Goal: Use online tool/utility: Utilize a website feature to perform a specific function

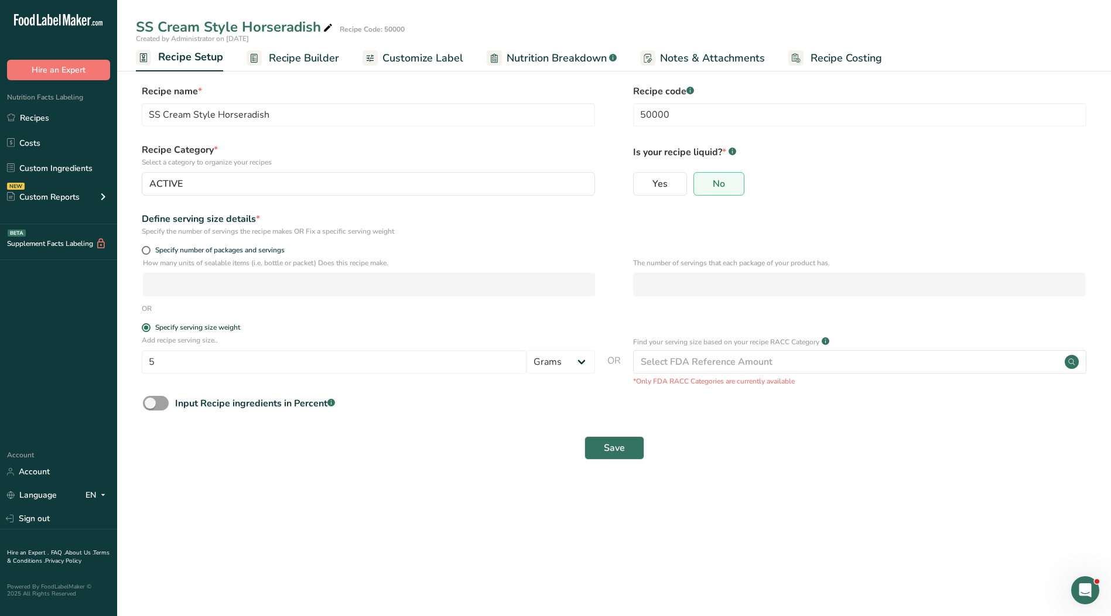
click at [425, 62] on span "Customize Label" at bounding box center [422, 58] width 81 height 16
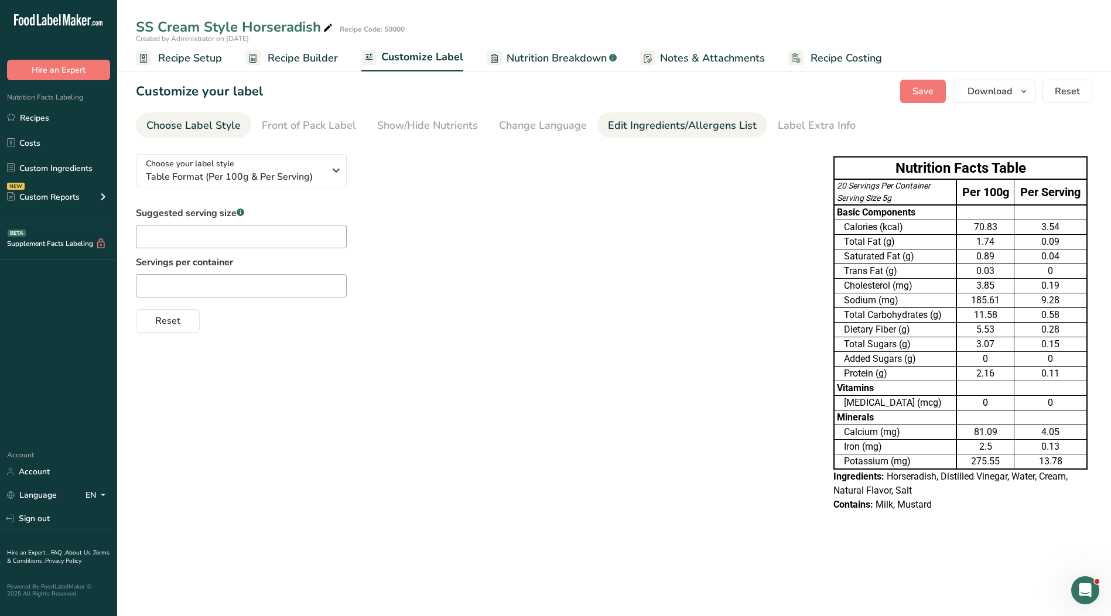
click at [682, 118] on div "Edit Ingredients/Allergens List" at bounding box center [682, 126] width 149 height 16
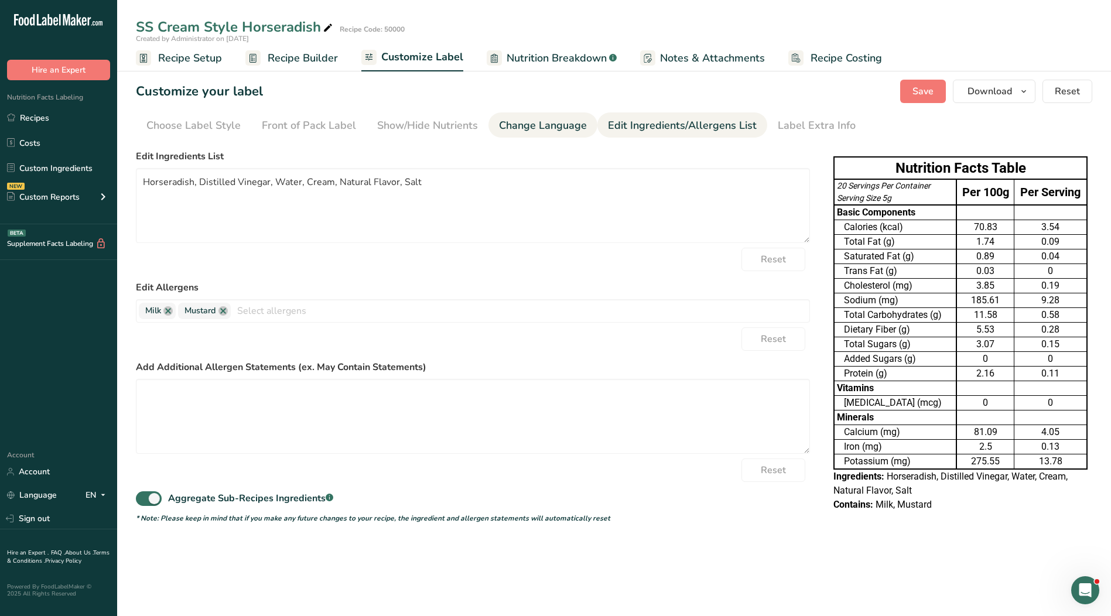
click at [531, 125] on div "Change Language" at bounding box center [543, 126] width 88 height 16
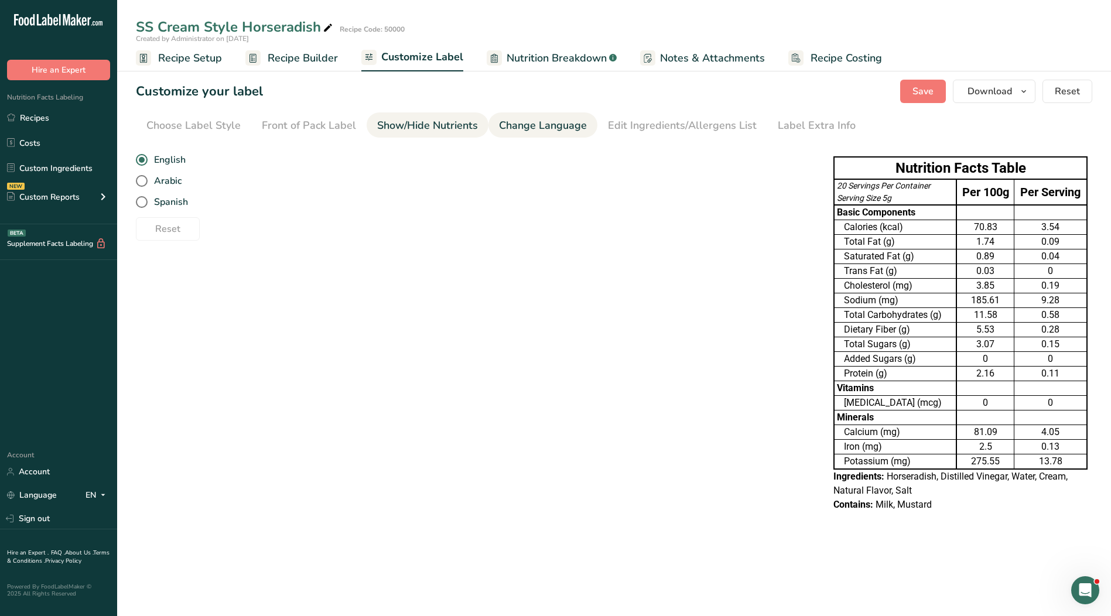
click at [405, 127] on div "Show/Hide Nutrients" at bounding box center [427, 126] width 101 height 16
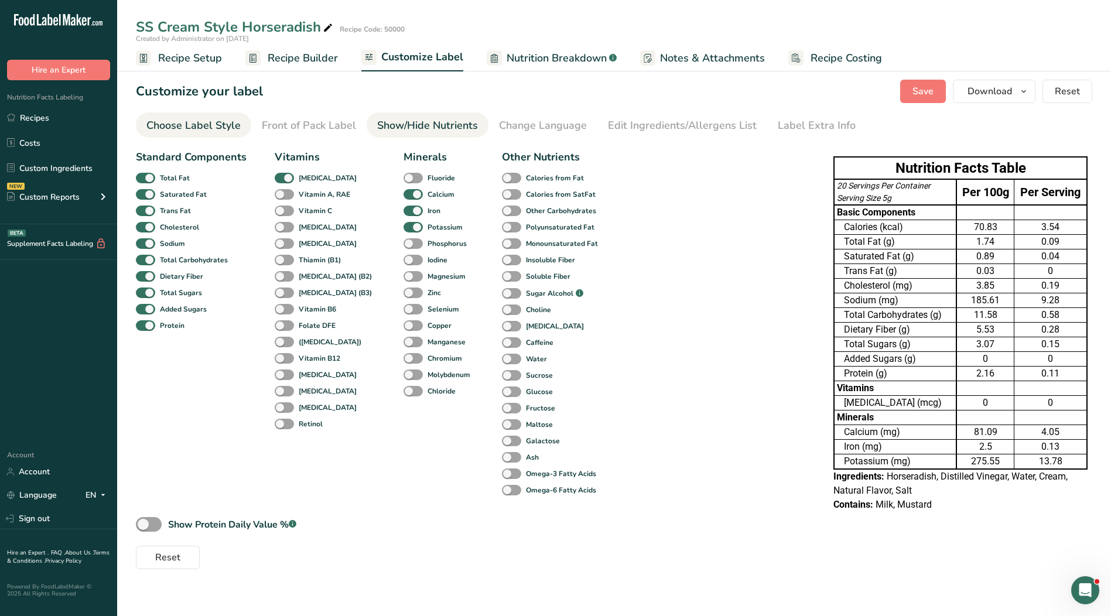
drag, startPoint x: 333, startPoint y: 127, endPoint x: 194, endPoint y: 124, distance: 138.8
click at [328, 127] on div "Front of Pack Label" at bounding box center [309, 126] width 94 height 16
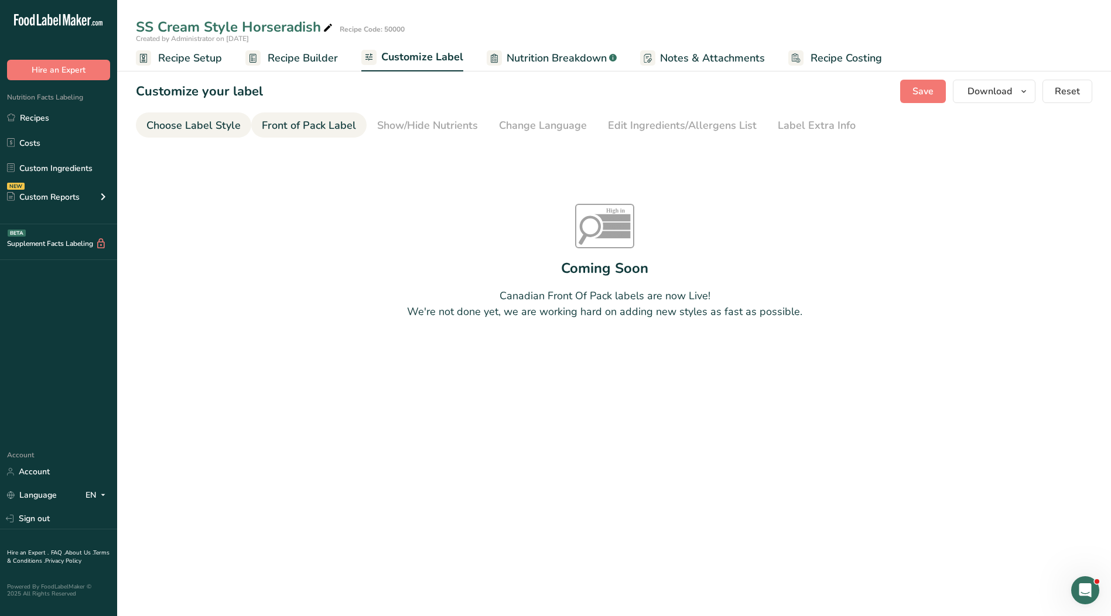
click at [186, 124] on div "Choose Label Style" at bounding box center [193, 126] width 94 height 16
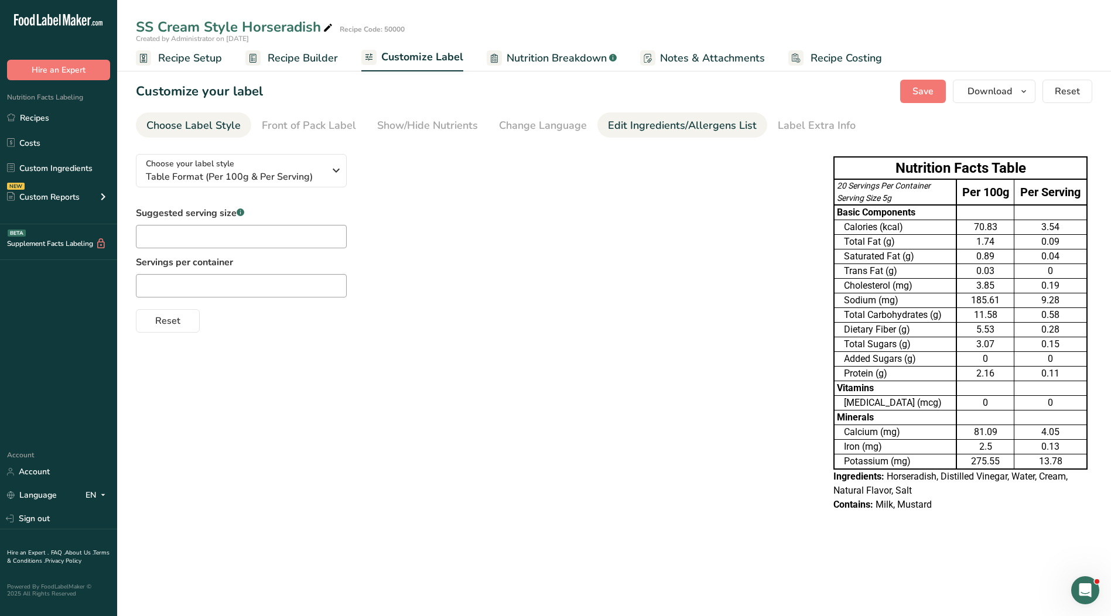
click at [647, 129] on div "Edit Ingredients/Allergens List" at bounding box center [682, 126] width 149 height 16
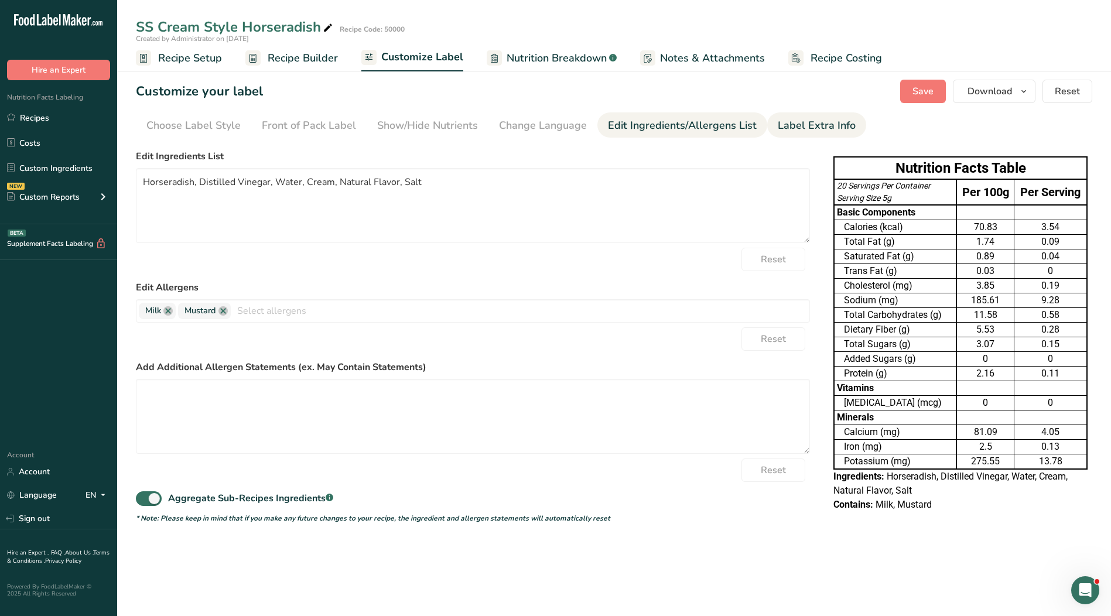
click at [778, 128] on div "Label Extra Info" at bounding box center [817, 126] width 78 height 16
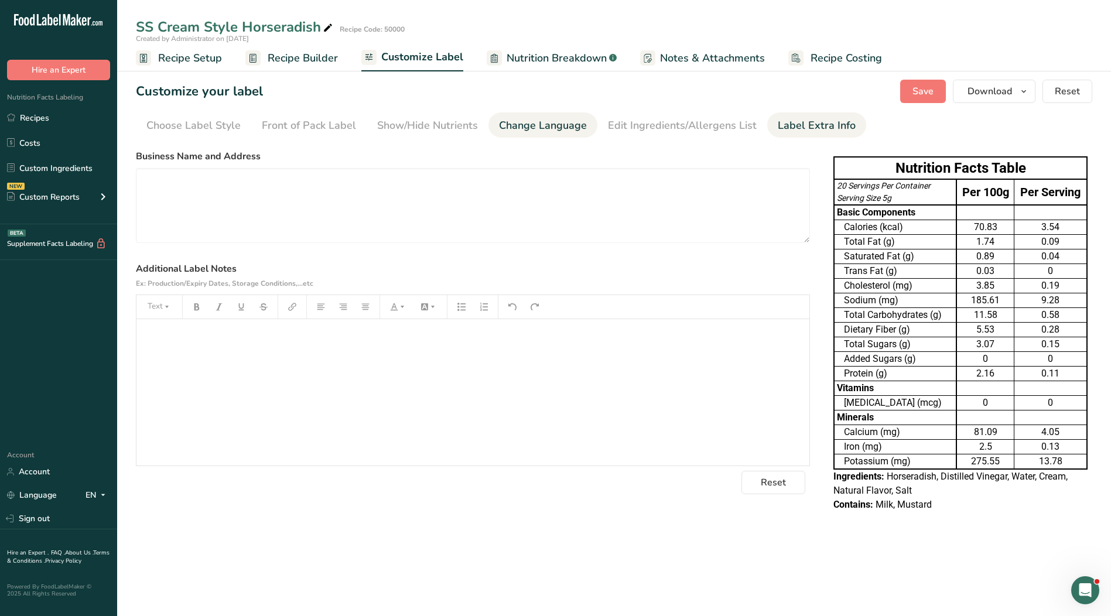
click at [546, 131] on div "Change Language" at bounding box center [543, 126] width 88 height 16
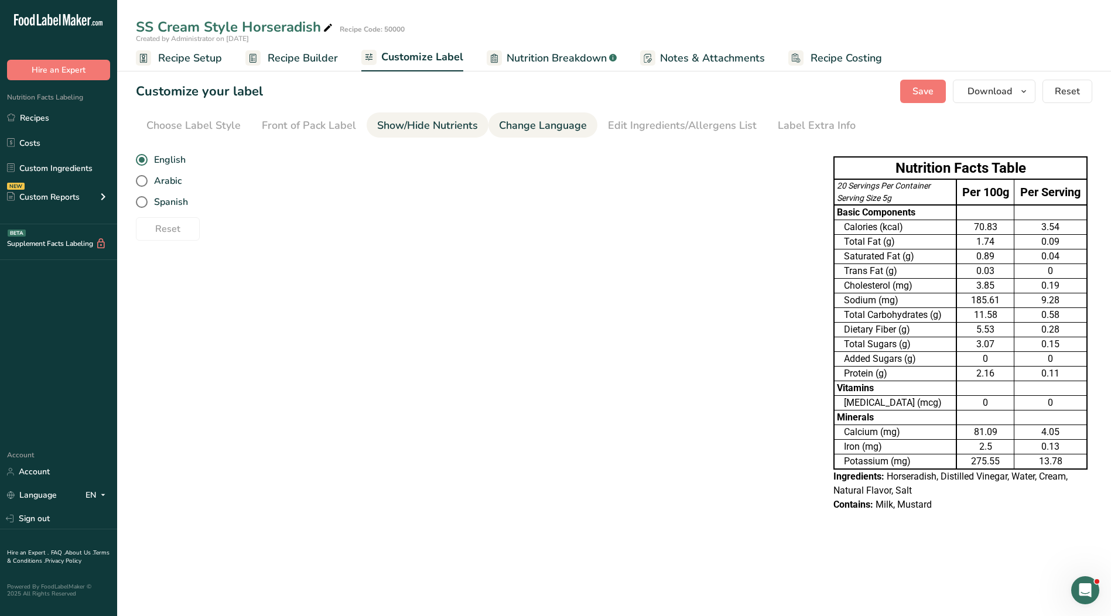
click at [447, 130] on div "Show/Hide Nutrients" at bounding box center [427, 126] width 101 height 16
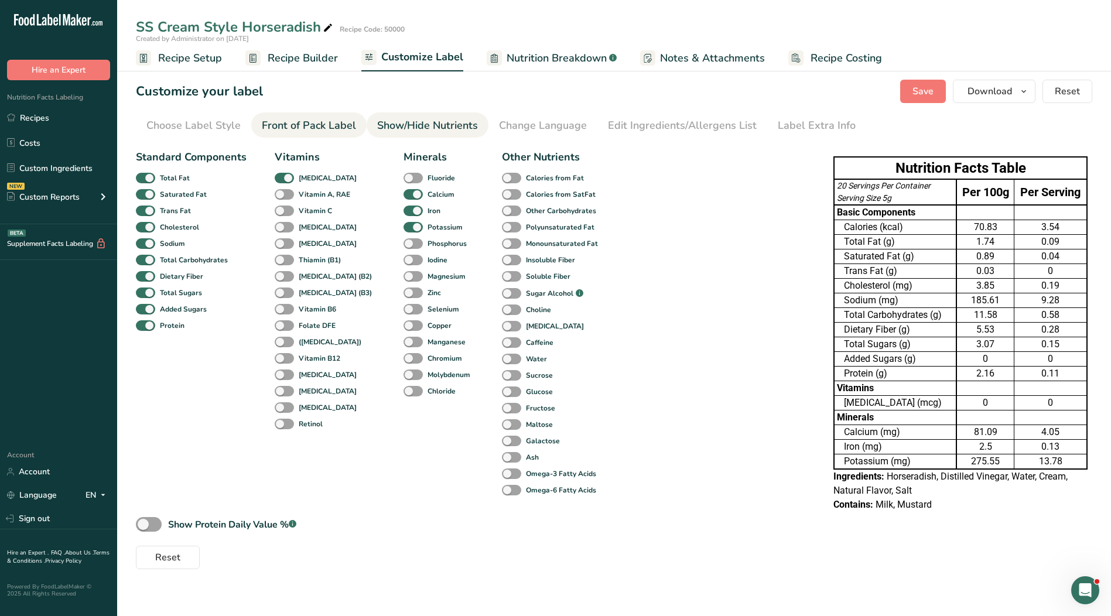
click at [343, 127] on div "Front of Pack Label" at bounding box center [309, 126] width 94 height 16
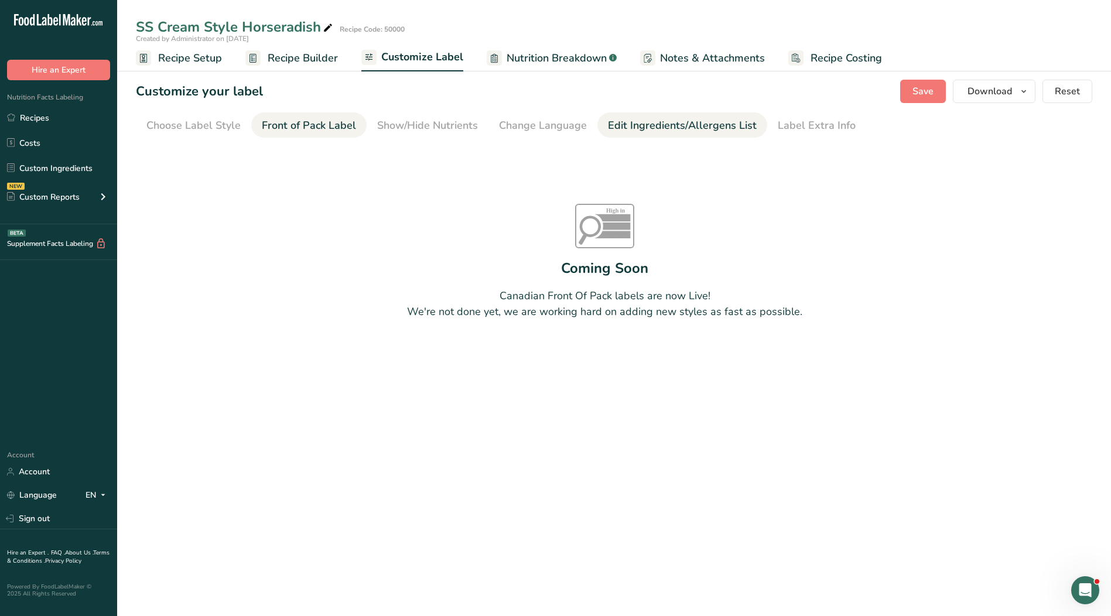
click at [666, 124] on div "Edit Ingredients/Allergens List" at bounding box center [682, 126] width 149 height 16
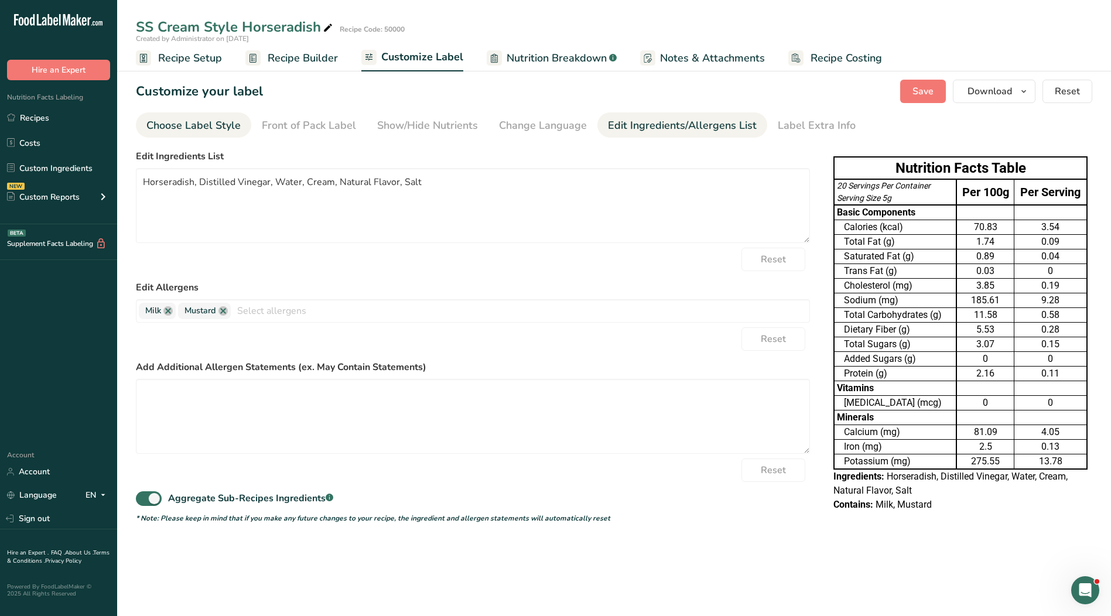
click at [223, 128] on div "Choose Label Style" at bounding box center [193, 126] width 94 height 16
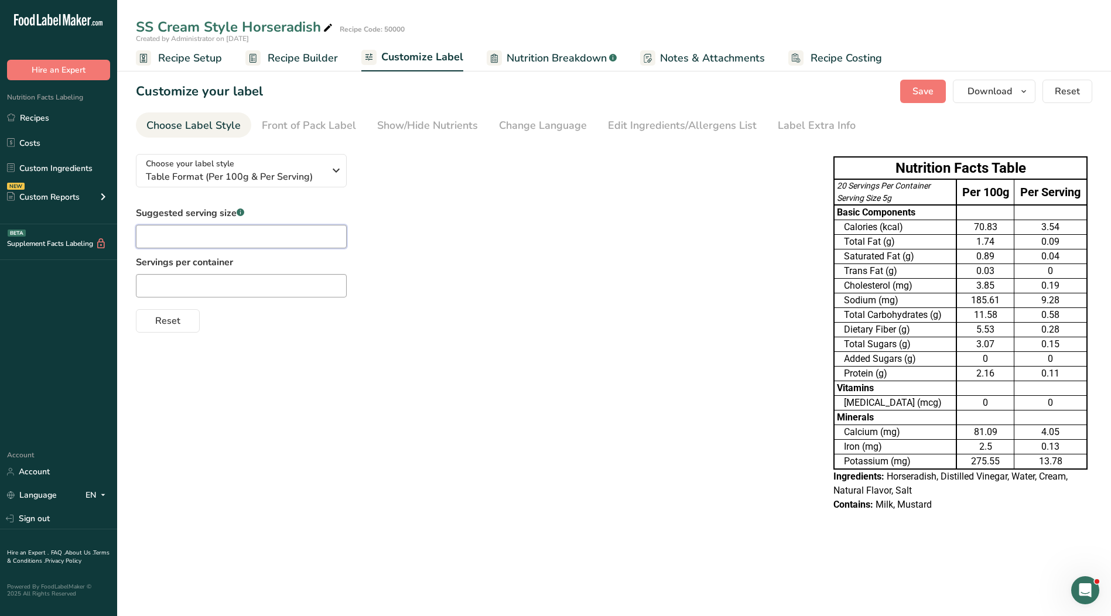
click at [221, 237] on input "text" at bounding box center [241, 236] width 211 height 23
click at [221, 289] on input "text" at bounding box center [241, 285] width 211 height 23
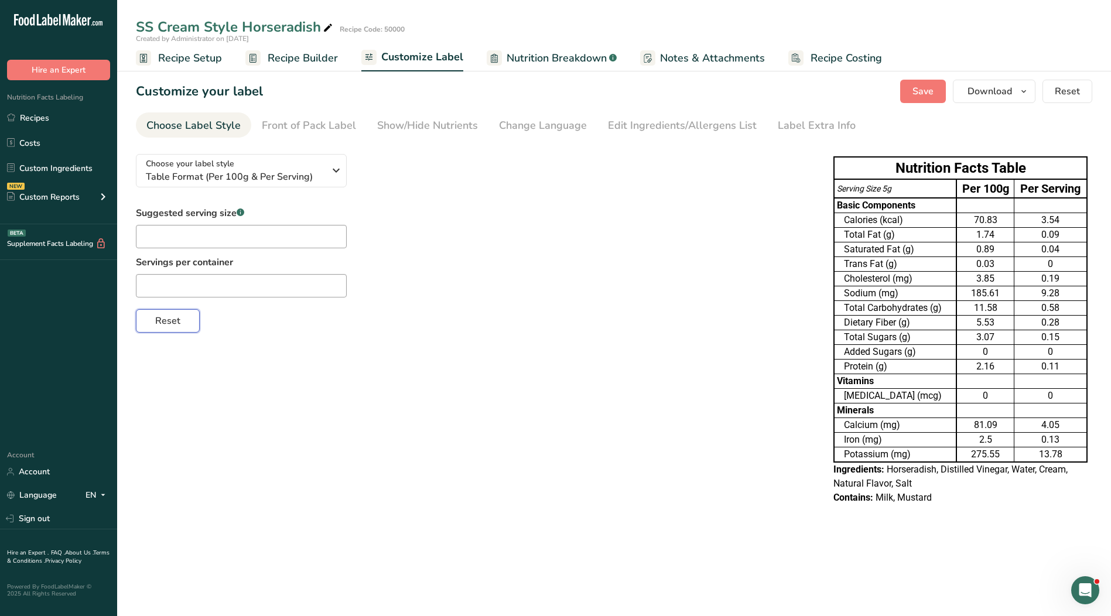
click at [155, 318] on span "Reset" at bounding box center [167, 321] width 25 height 14
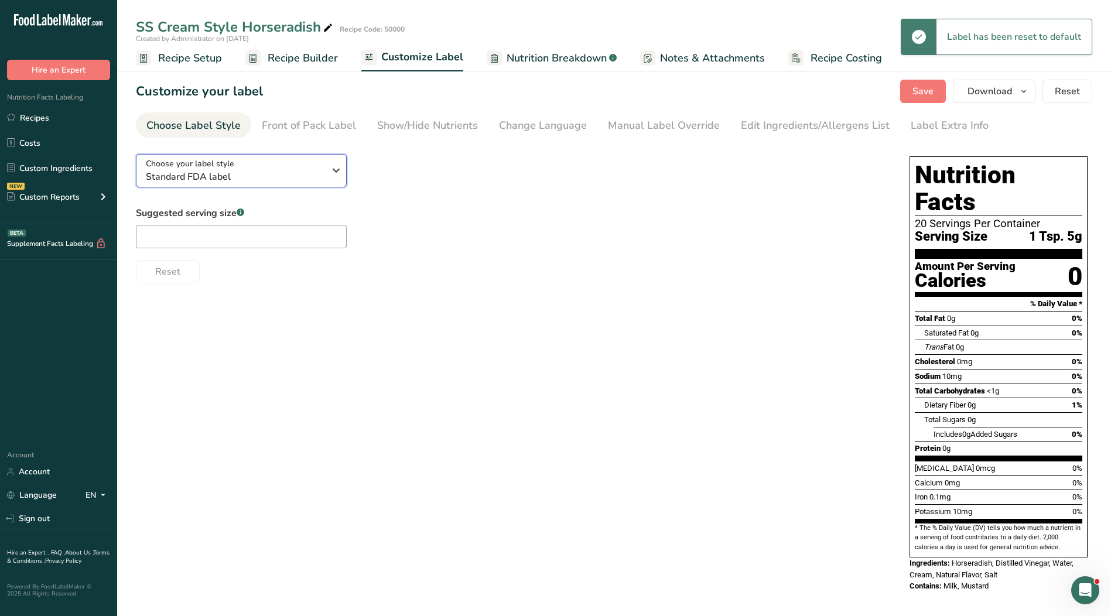
click at [223, 162] on span "Choose your label style" at bounding box center [190, 164] width 88 height 12
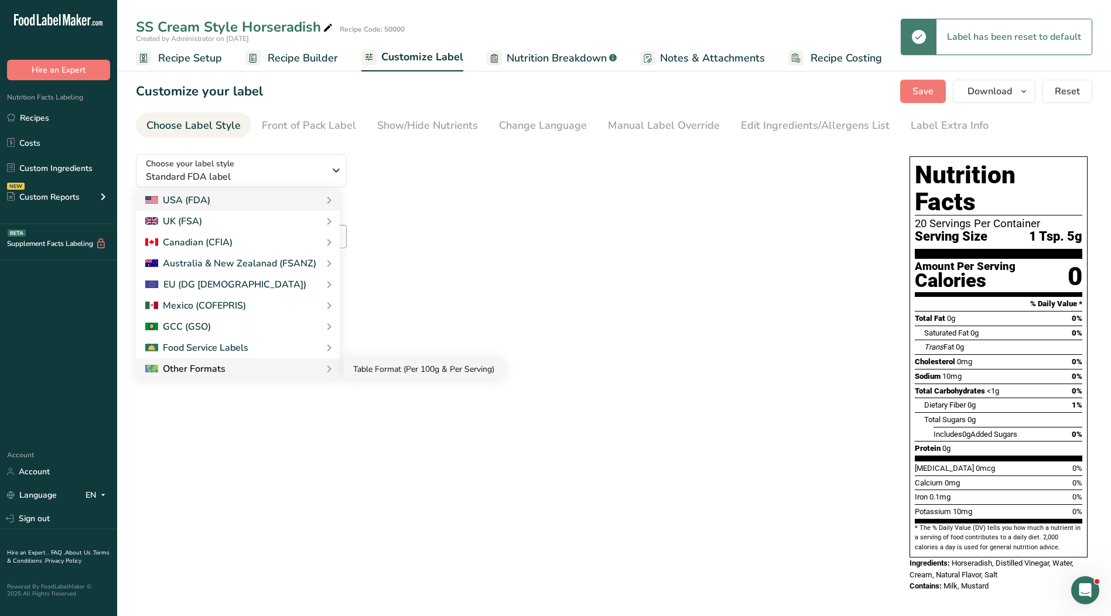
click at [360, 372] on link "Table Format (Per 100g & Per Serving)" at bounding box center [424, 369] width 160 height 22
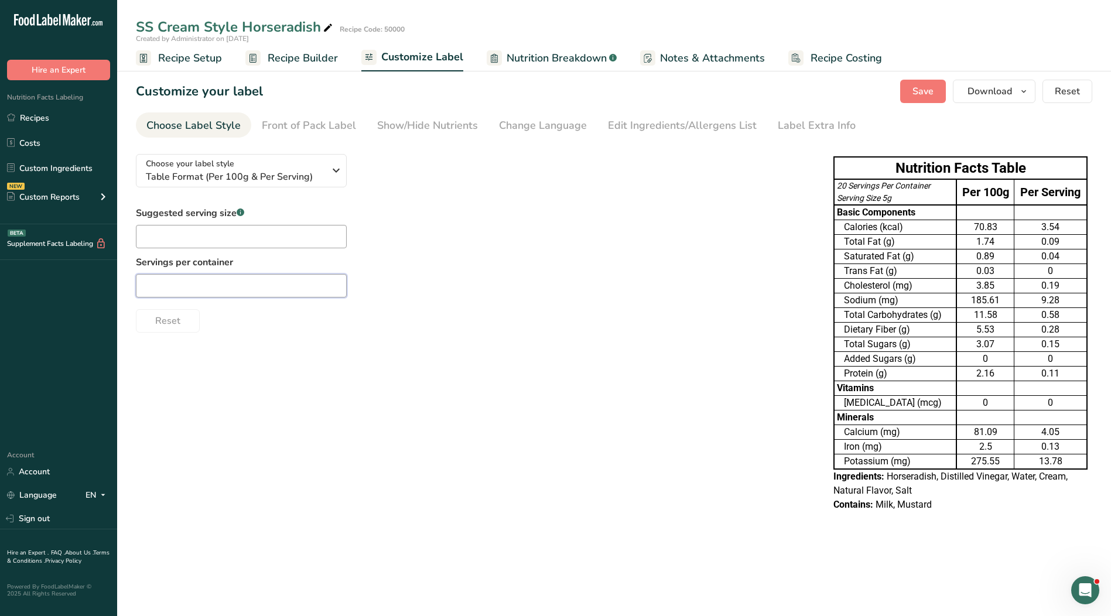
click at [244, 281] on input "text" at bounding box center [241, 285] width 211 height 23
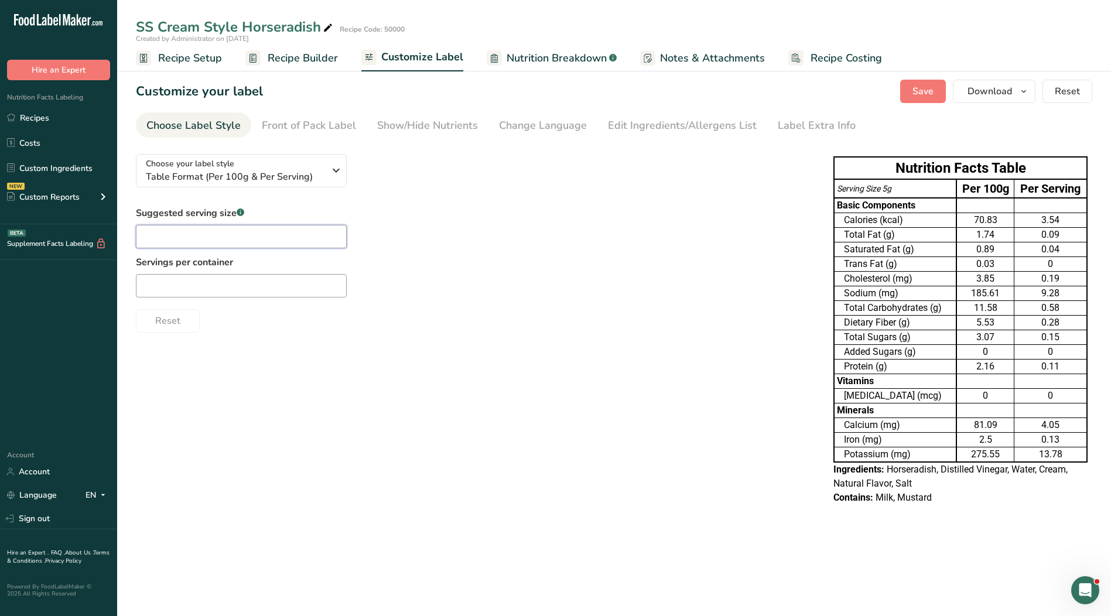
click at [223, 234] on input "text" at bounding box center [241, 236] width 211 height 23
type input "1 Tsp."
